Goal: Understand site structure: Understand site structure

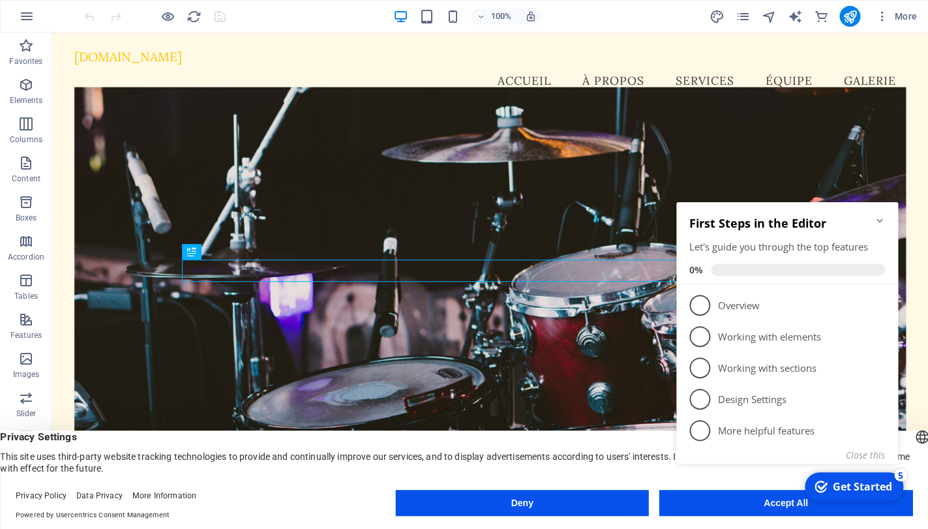
click at [722, 502] on div "checkmark Get Started 5 First Steps in the Editor Let's guide you through the t…" at bounding box center [789, 347] width 237 height 318
click at [151, 65] on div "[DOMAIN_NAME]" at bounding box center [490, 57] width 832 height 15
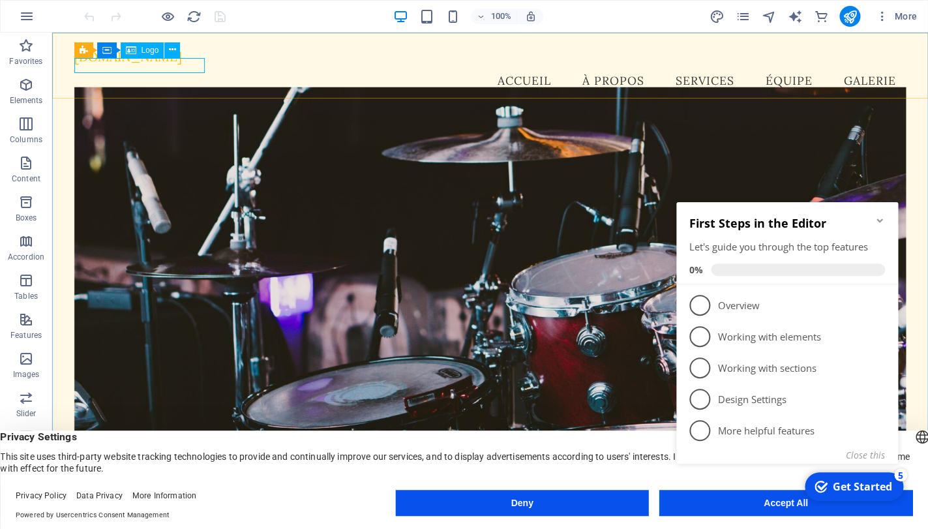
click at [142, 53] on span "Logo" at bounding box center [151, 50] width 18 height 8
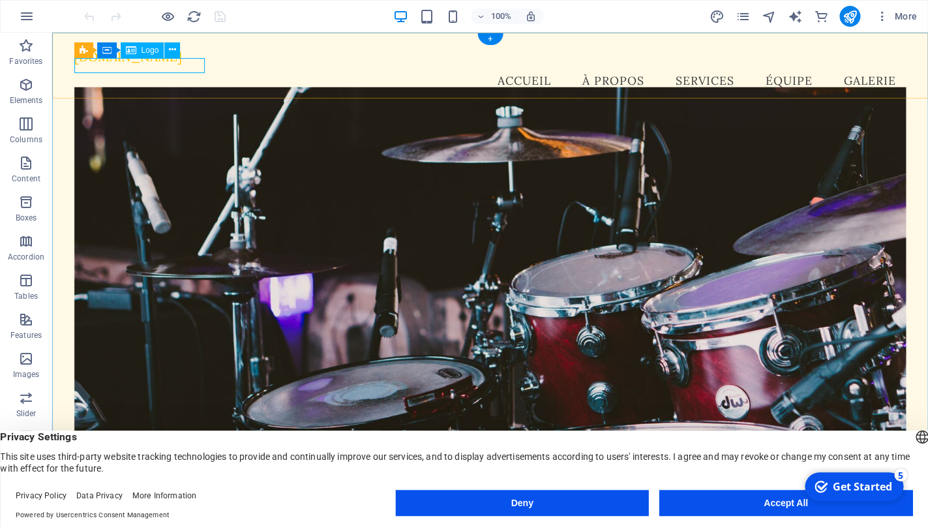
click at [140, 65] on div "[DOMAIN_NAME]" at bounding box center [490, 57] width 832 height 15
click at [175, 50] on icon at bounding box center [172, 50] width 7 height 14
click at [554, 70] on nav "Accueil À propos Services Équipe Galerie" at bounding box center [490, 81] width 832 height 33
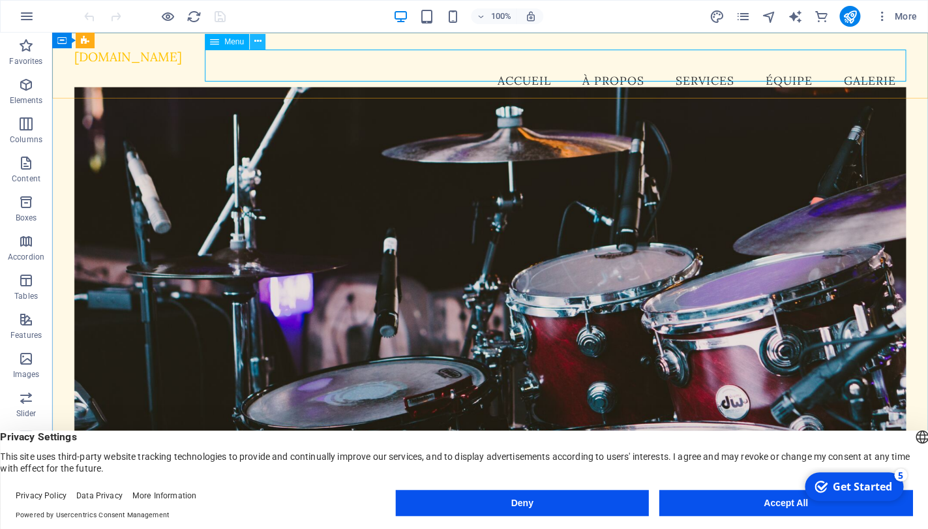
click at [256, 40] on icon at bounding box center [257, 42] width 7 height 14
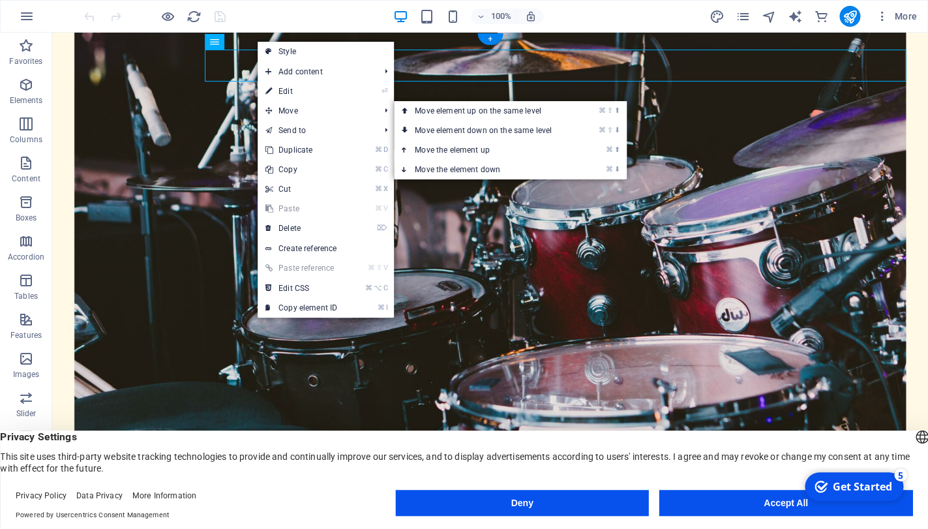
scroll to position [93, 0]
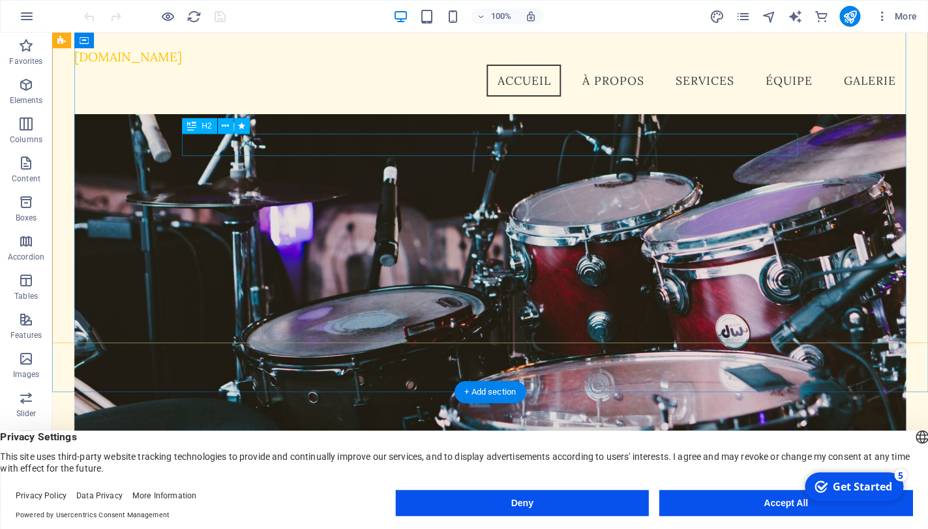
click at [717, 490] on div "Bienvenue chez [DOMAIN_NAME]" at bounding box center [491, 501] width 616 height 22
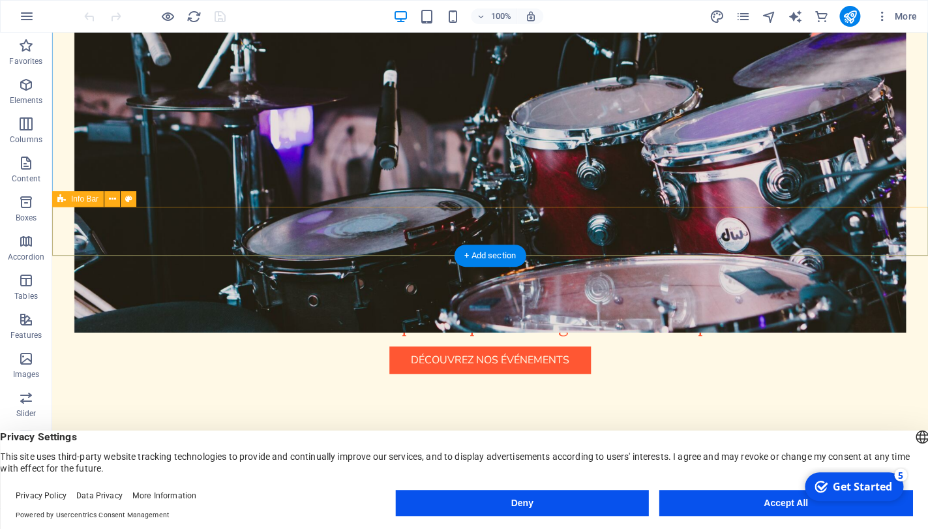
scroll to position [301, 0]
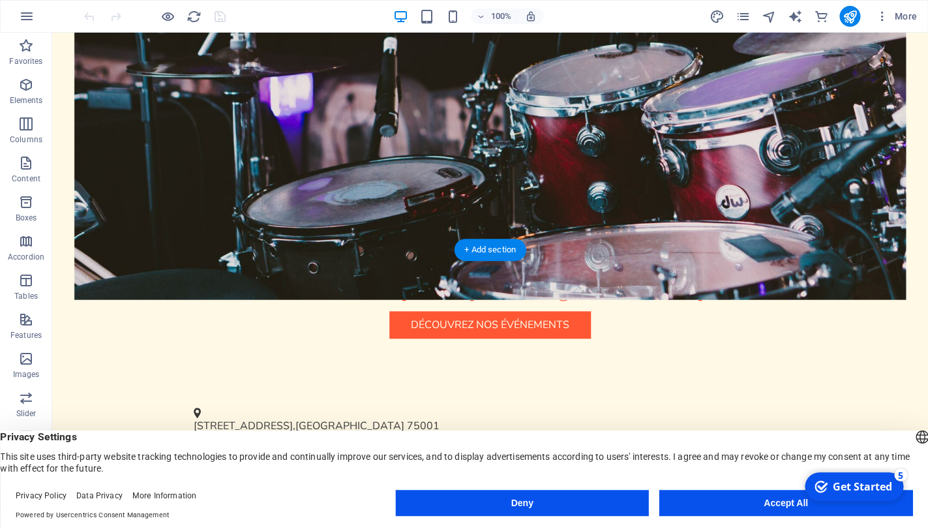
click at [380, 141] on figure at bounding box center [490, 102] width 832 height 393
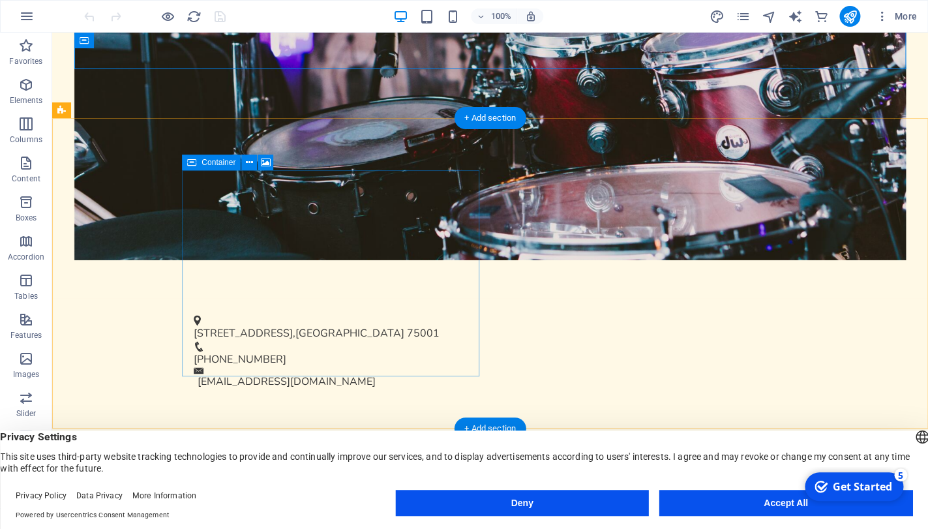
scroll to position [754, 0]
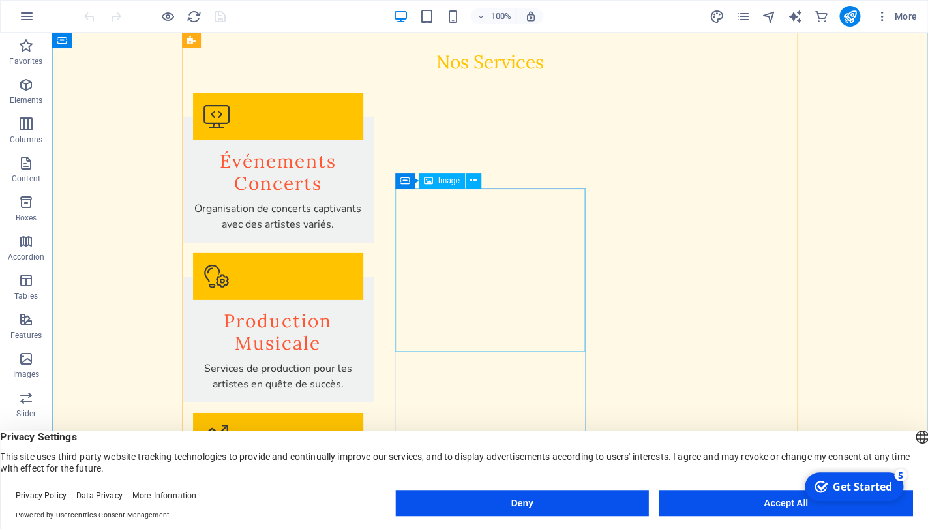
scroll to position [1971, 0]
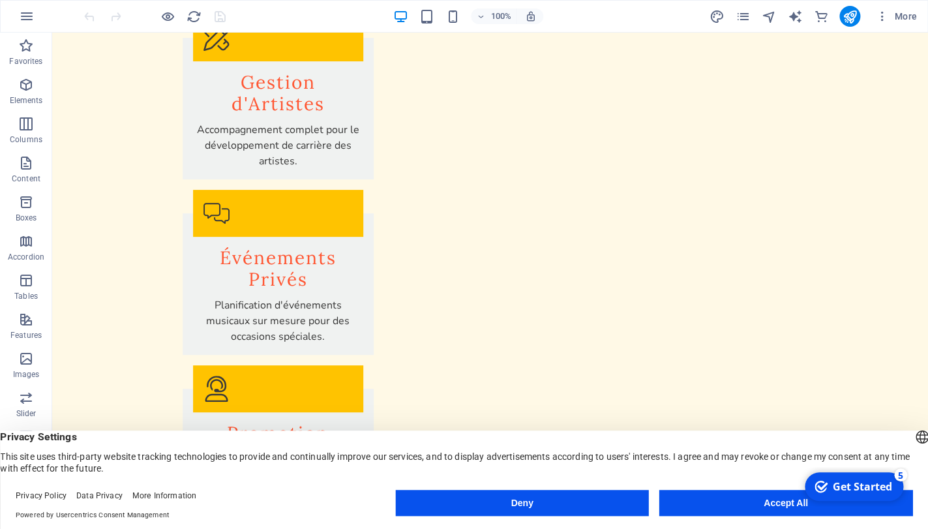
click at [711, 502] on button "Accept All" at bounding box center [785, 503] width 253 height 26
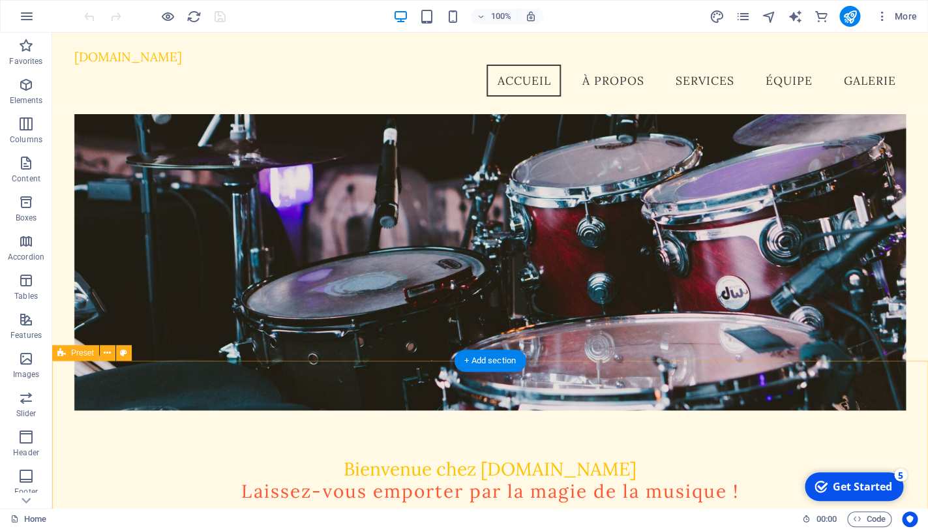
scroll to position [18, 0]
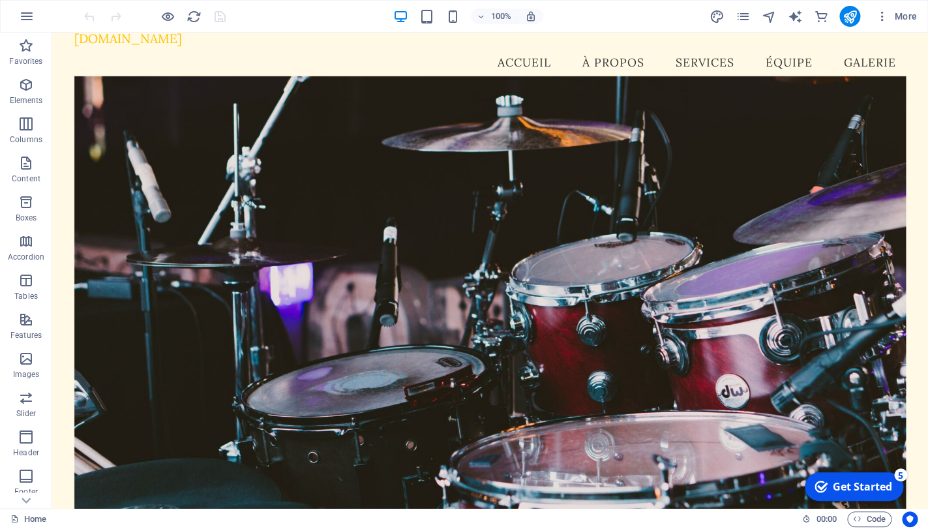
click at [842, 487] on div "Get Started" at bounding box center [862, 486] width 59 height 14
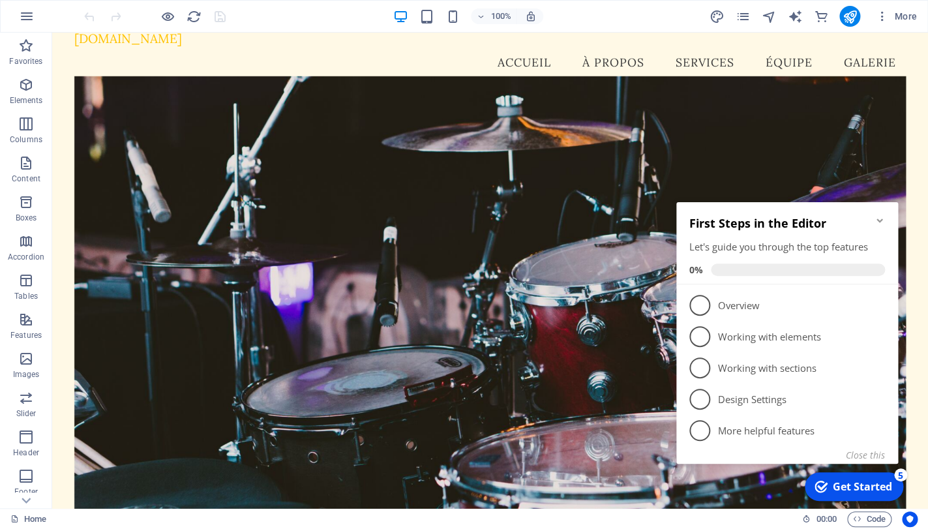
click at [842, 487] on div "Get Started" at bounding box center [862, 486] width 59 height 14
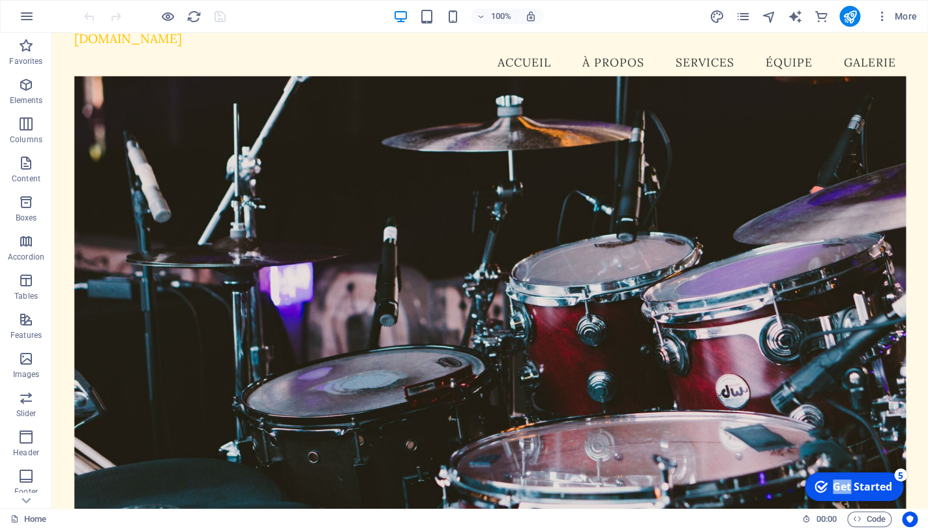
click at [892, 494] on div "Get Started" at bounding box center [862, 486] width 59 height 14
